Goal: Task Accomplishment & Management: Manage account settings

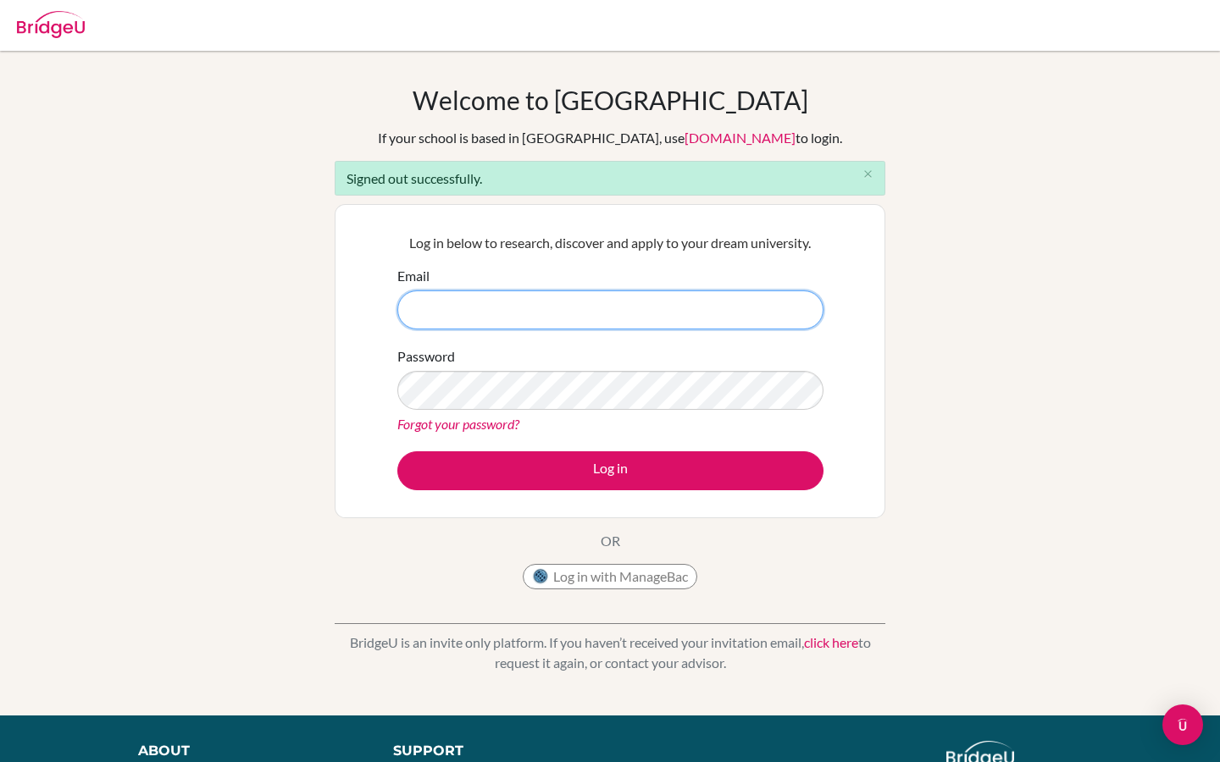
click at [466, 298] on input "Email" at bounding box center [610, 310] width 426 height 39
click at [453, 318] on input "Email" at bounding box center [610, 310] width 426 height 39
paste input "[PERSON_NAME][EMAIL_ADDRESS][PERSON_NAME][DOMAIN_NAME]"
type input "[PERSON_NAME][EMAIL_ADDRESS][PERSON_NAME][DOMAIN_NAME]"
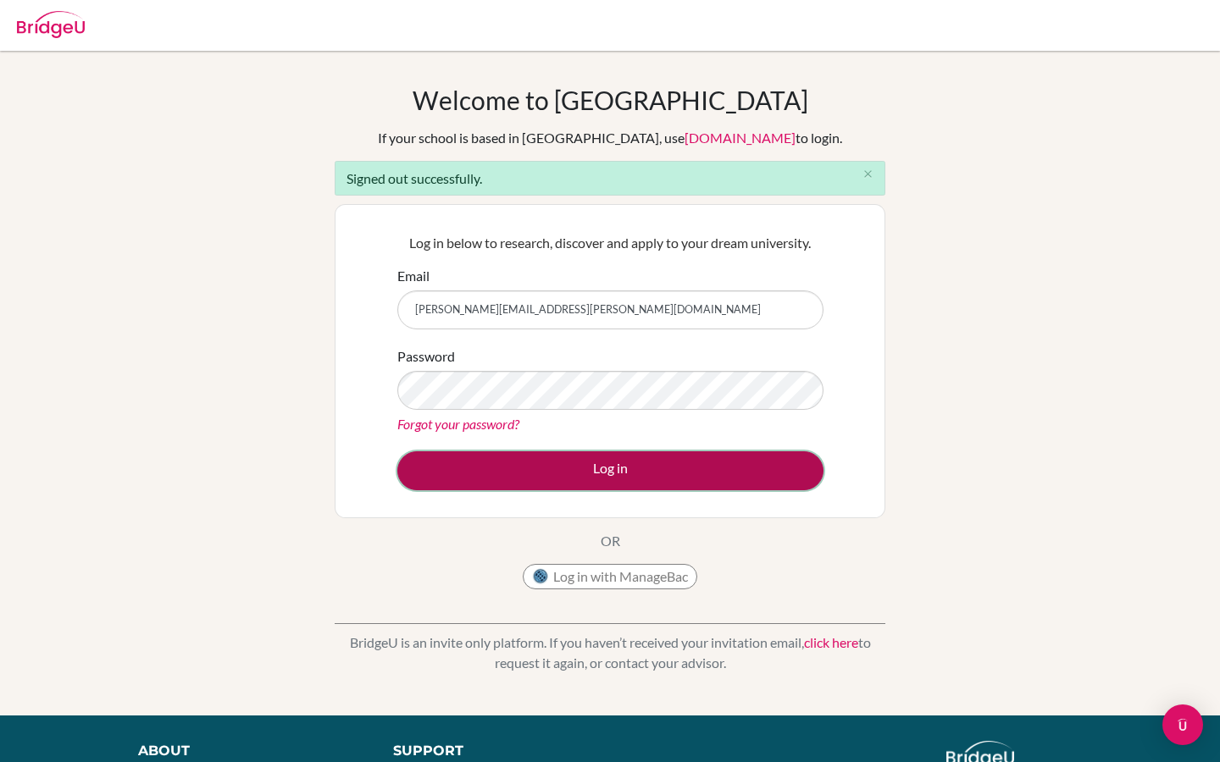
click at [504, 466] on button "Log in" at bounding box center [610, 471] width 426 height 39
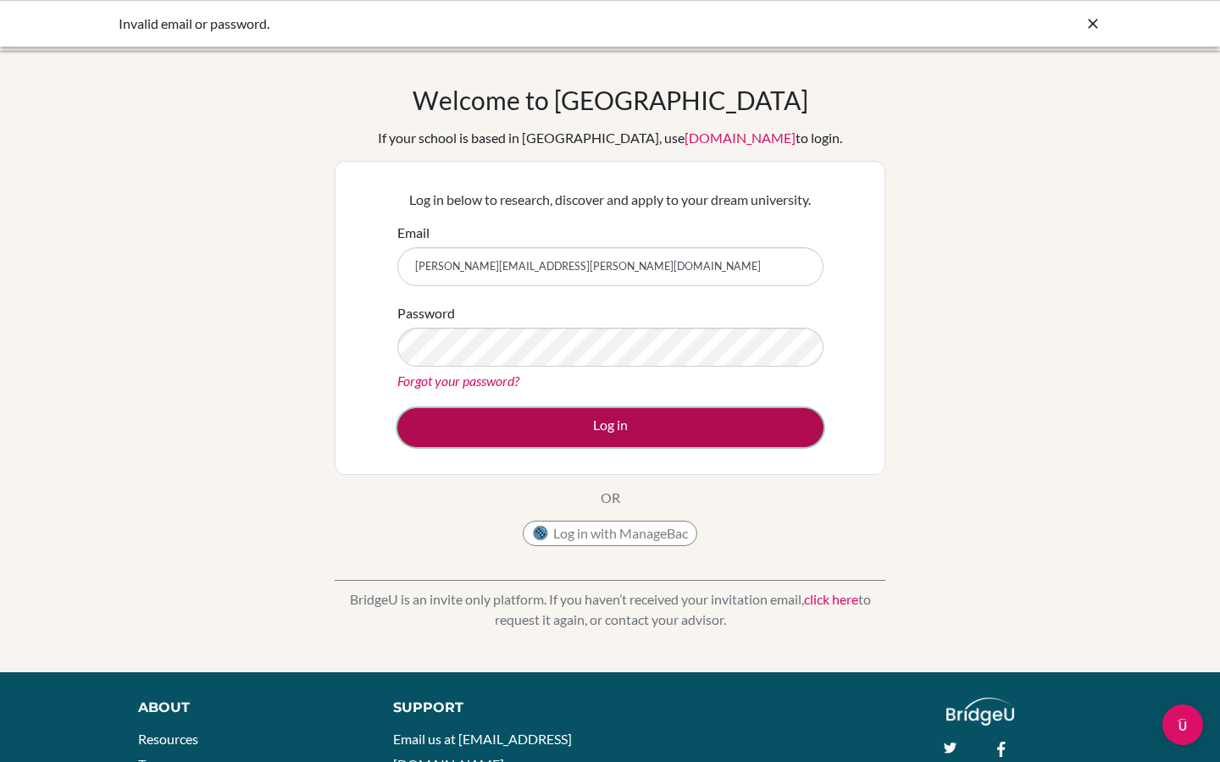
click at [534, 442] on button "Log in" at bounding box center [610, 427] width 426 height 39
